Goal: Task Accomplishment & Management: Manage account settings

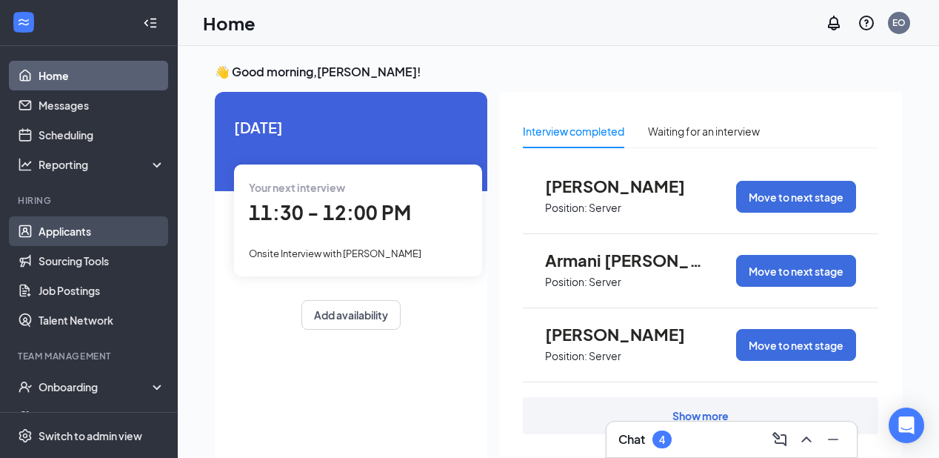
click at [48, 234] on link "Applicants" at bounding box center [102, 231] width 127 height 30
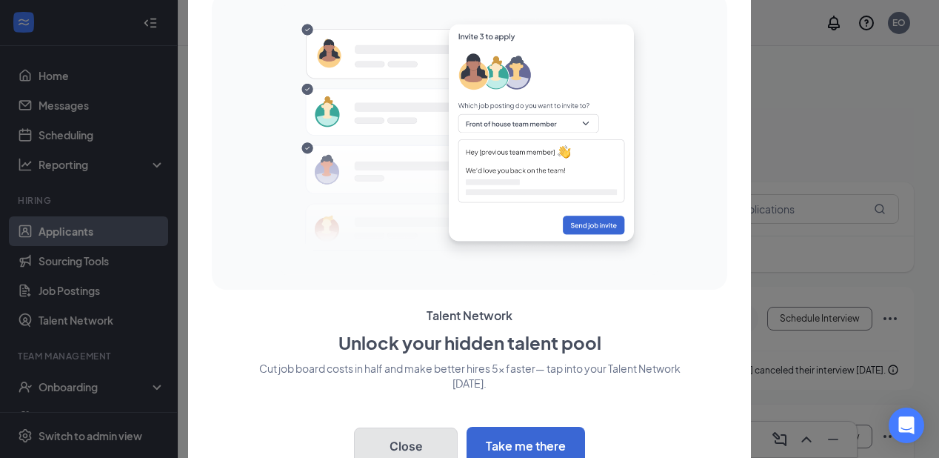
click at [388, 437] on button "Close" at bounding box center [406, 445] width 104 height 37
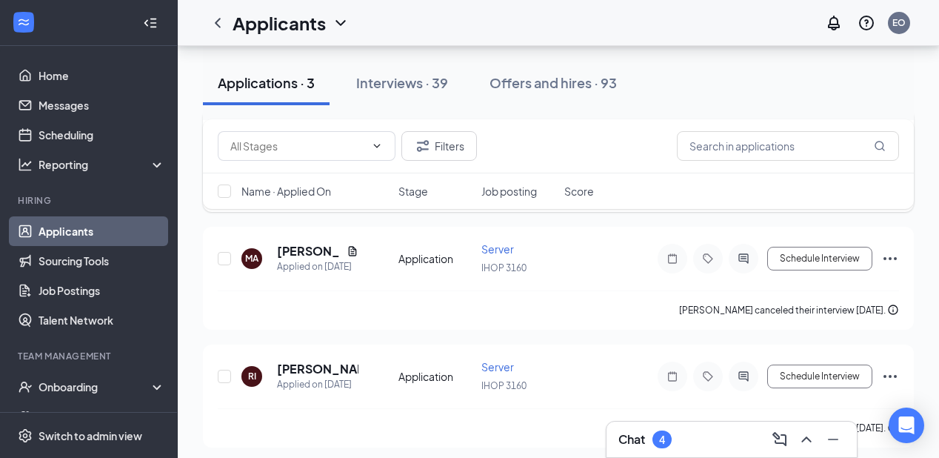
scroll to position [179, 0]
click at [749, 146] on input "text" at bounding box center [788, 146] width 222 height 30
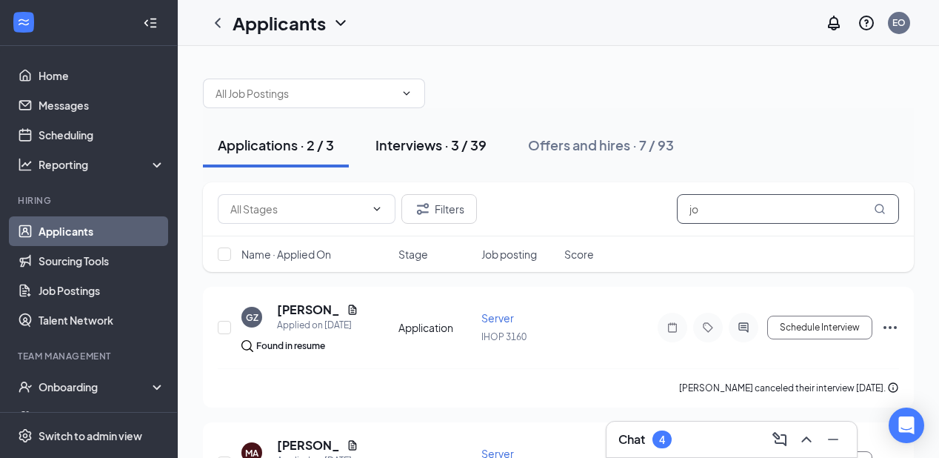
type input "jo"
click at [439, 151] on div "Interviews · 3 / 39" at bounding box center [431, 145] width 111 height 19
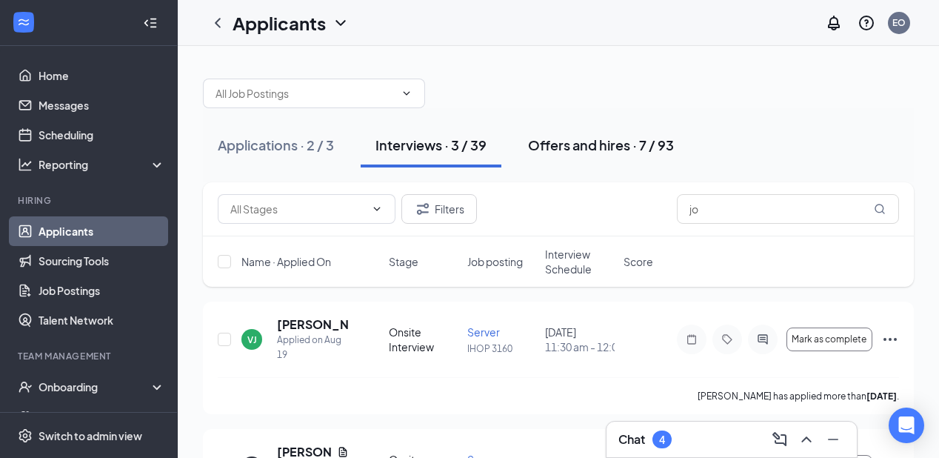
click at [585, 148] on div "Offers and hires · 7 / 93" at bounding box center [601, 145] width 146 height 19
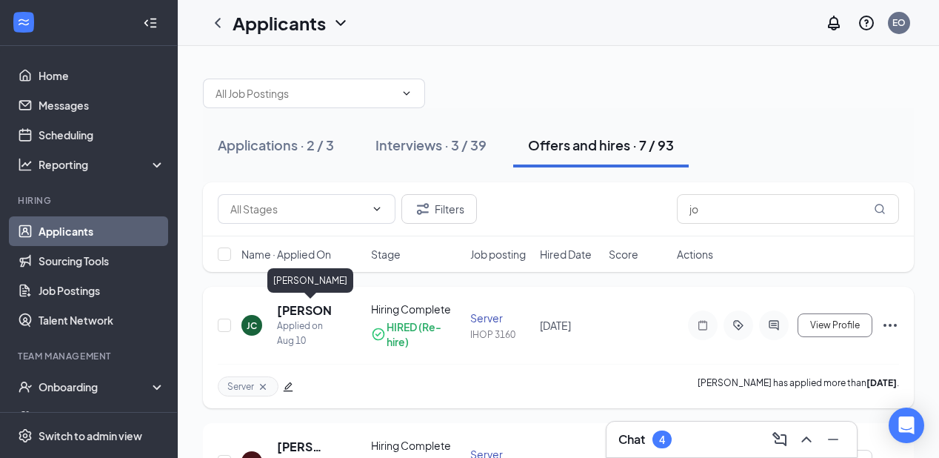
click at [297, 307] on h5 "[PERSON_NAME]" at bounding box center [304, 310] width 54 height 16
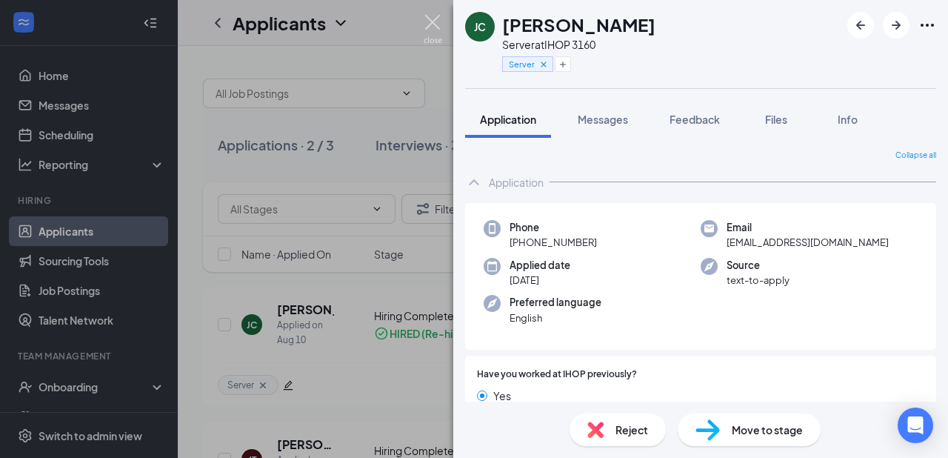
click at [433, 16] on img at bounding box center [433, 29] width 19 height 29
